Goal: Check status: Check status

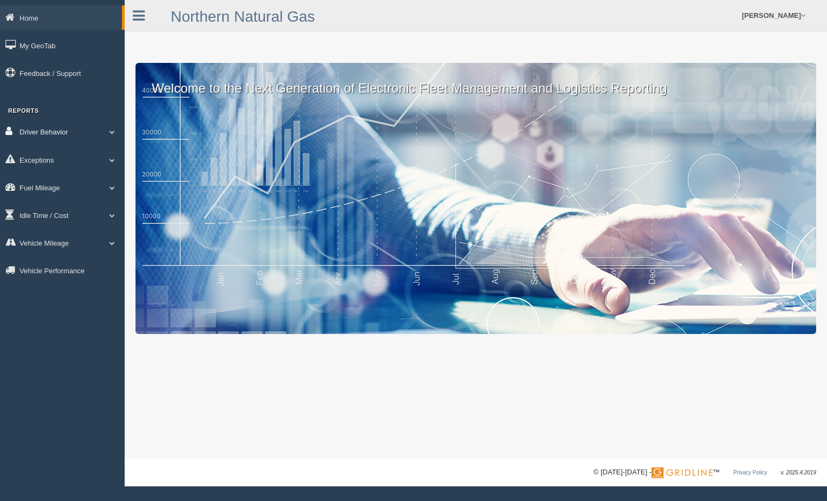
click at [54, 130] on link "Driver Behavior" at bounding box center [62, 131] width 125 height 24
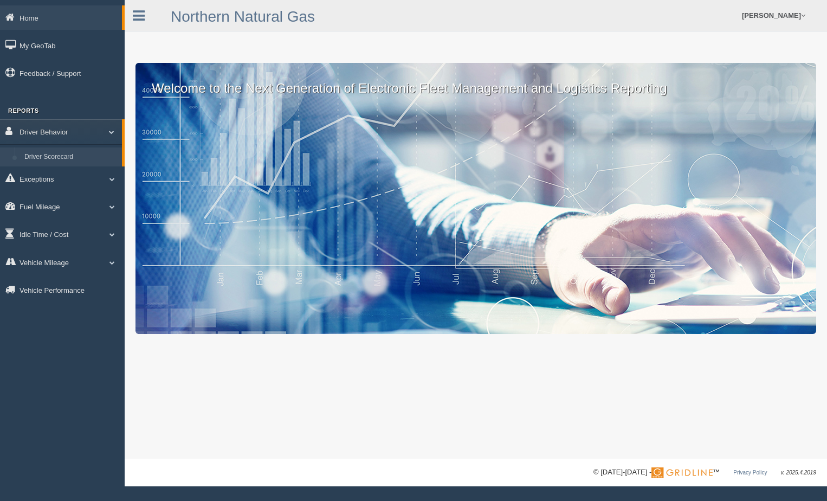
click at [56, 157] on link "Driver Scorecard" at bounding box center [71, 157] width 102 height 20
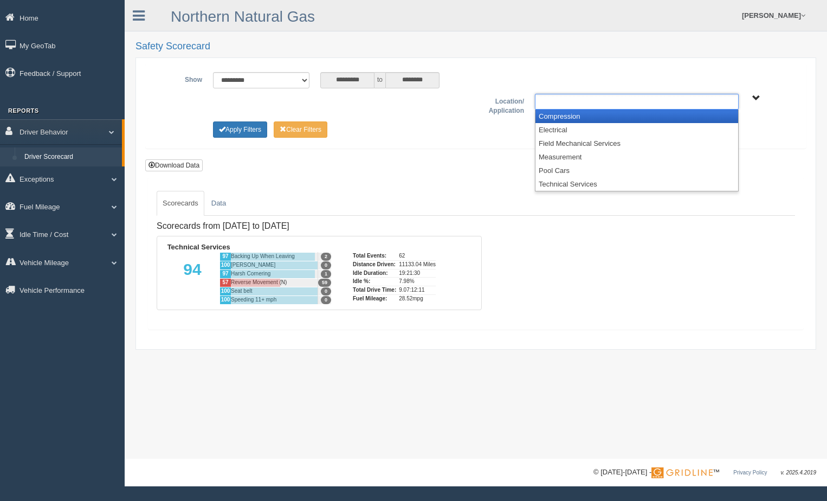
click at [583, 105] on input "text" at bounding box center [561, 102] width 47 height 14
type input "**********"
